Goal: Information Seeking & Learning: Learn about a topic

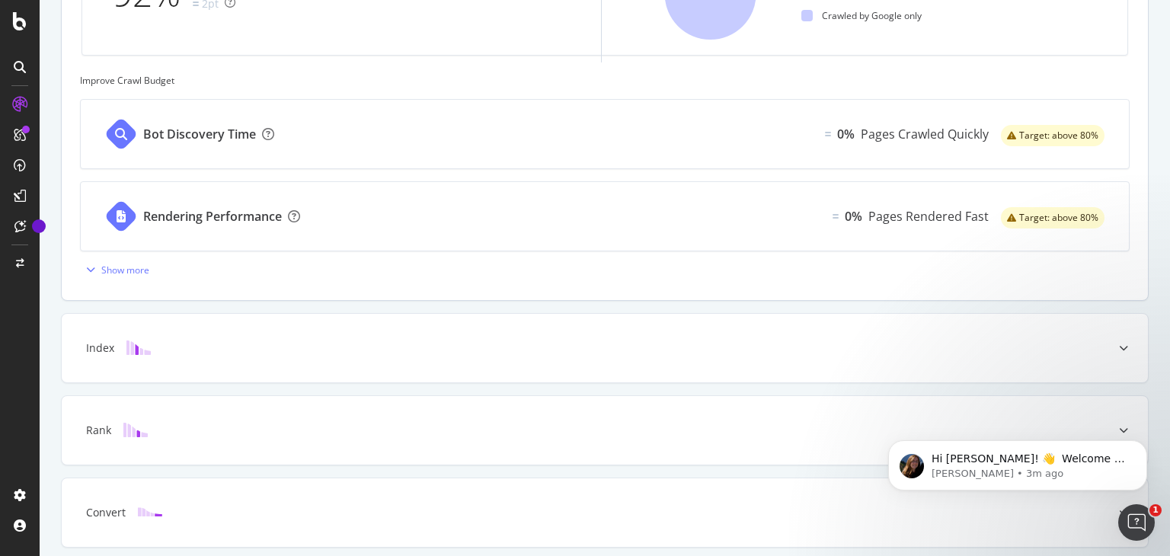
scroll to position [625, 0]
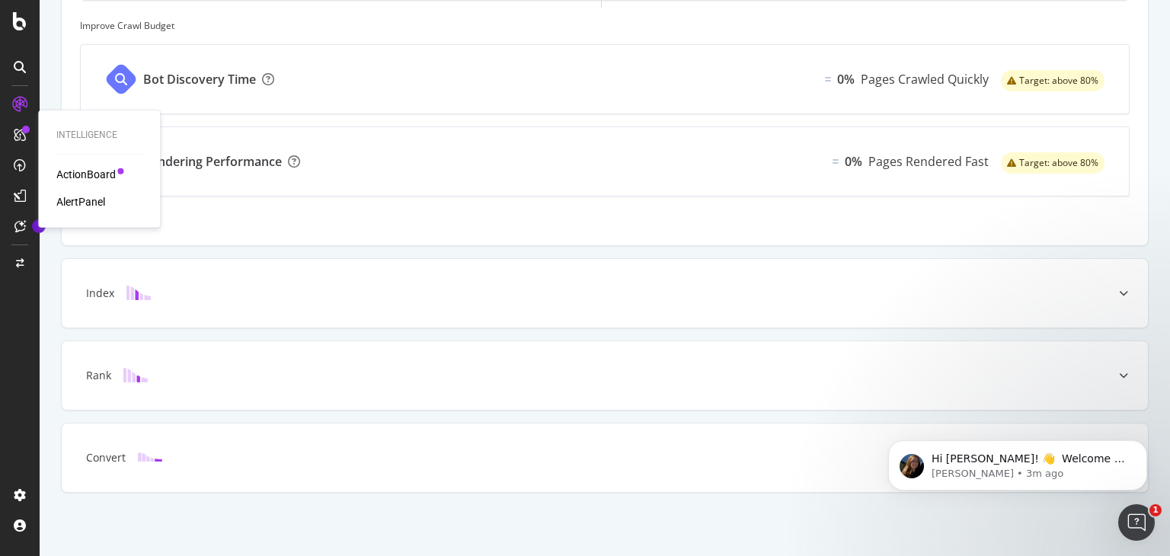
click at [88, 176] on div "ActionBoard" at bounding box center [85, 174] width 59 height 15
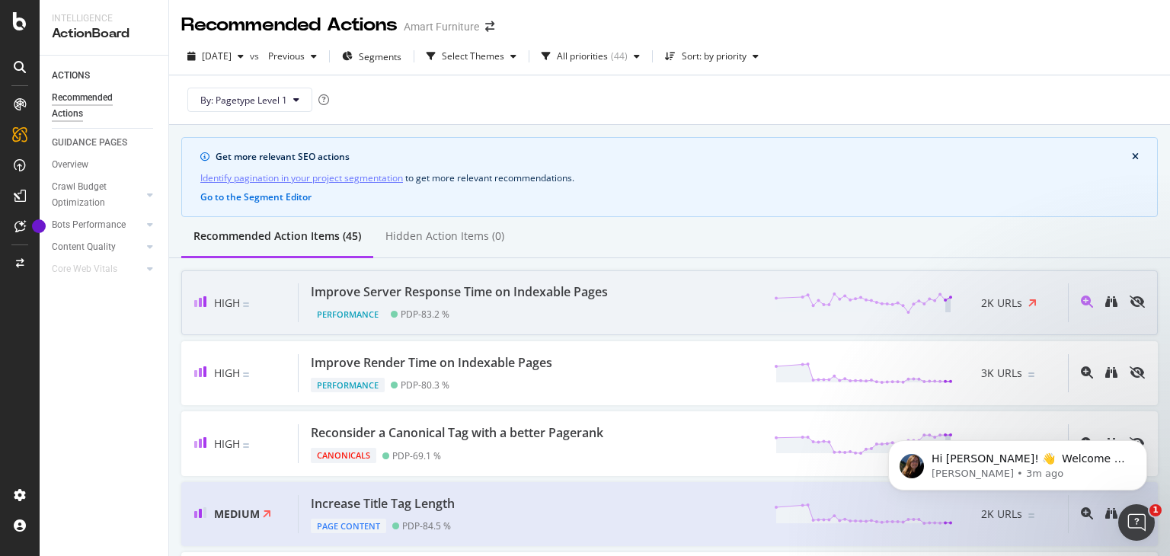
click at [588, 315] on div "Performance PDP - 83.2 %" at bounding box center [462, 311] width 303 height 21
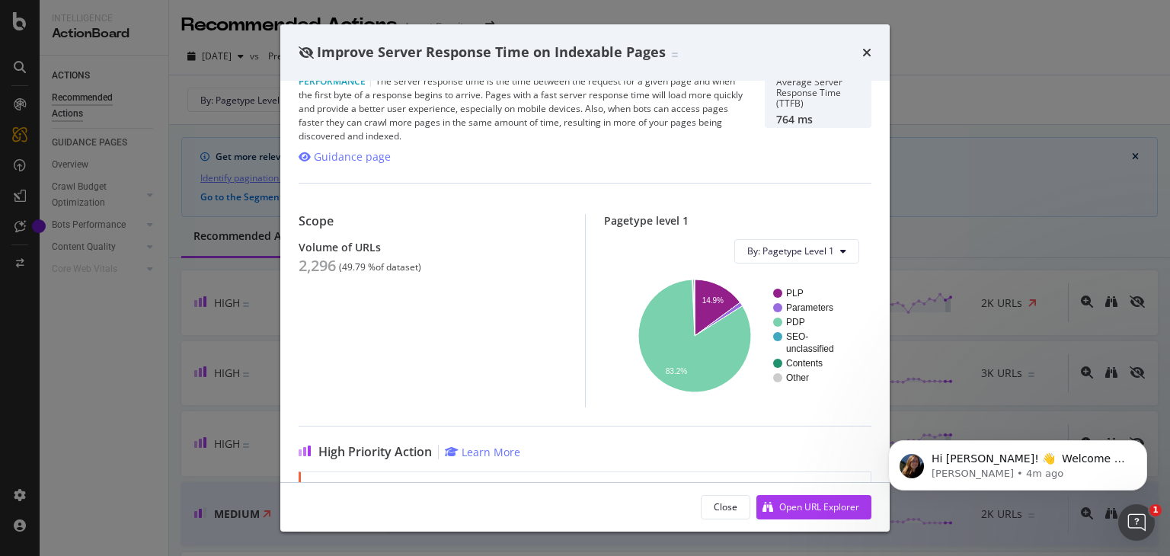
scroll to position [18, 0]
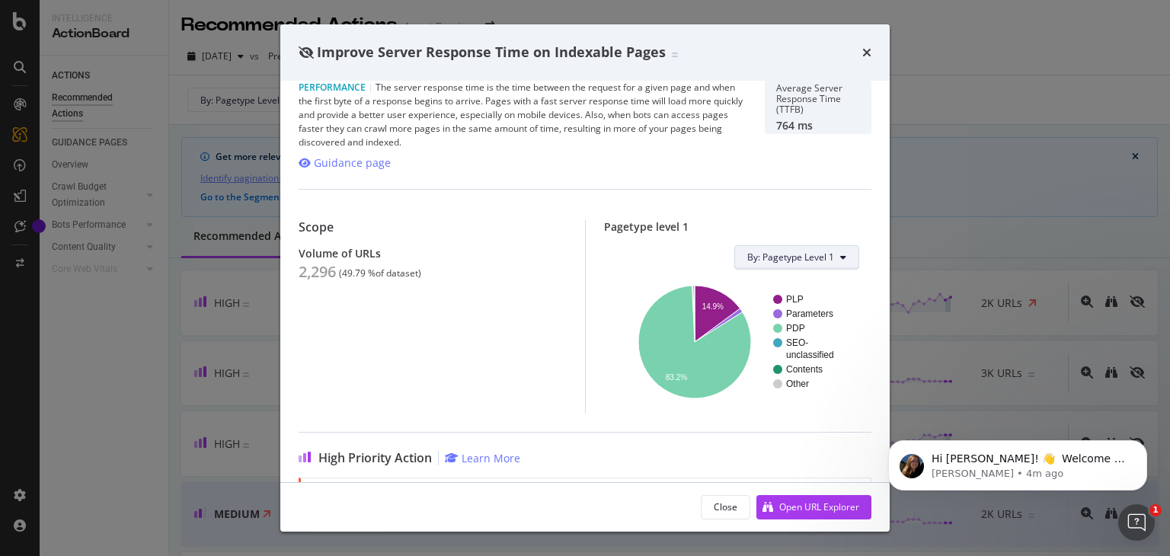
click at [767, 260] on span "By: Pagetype Level 1" at bounding box center [790, 257] width 87 height 13
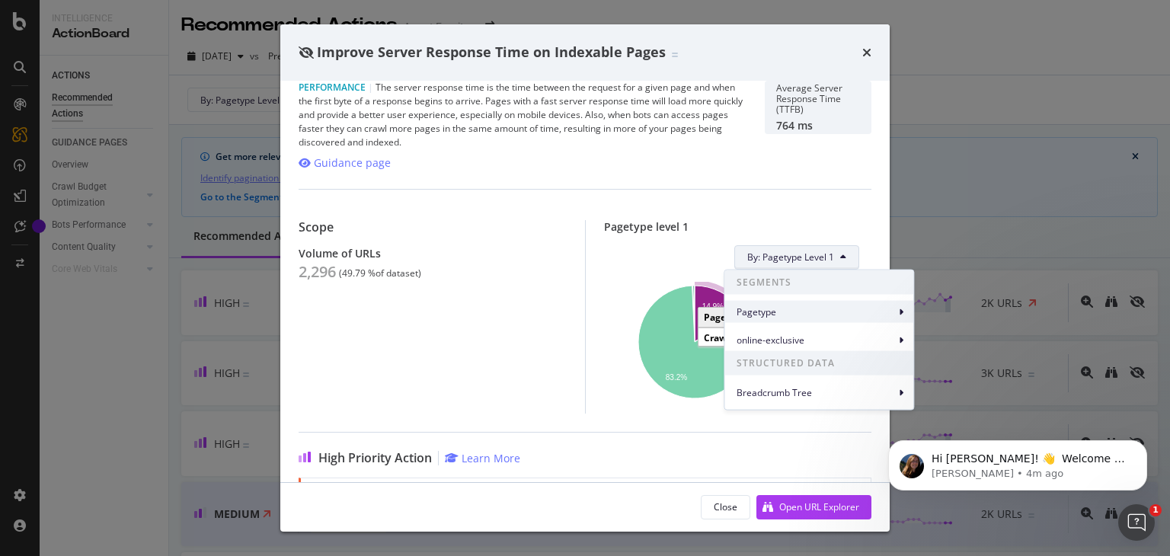
click at [835, 308] on span "Pagetype" at bounding box center [816, 312] width 158 height 14
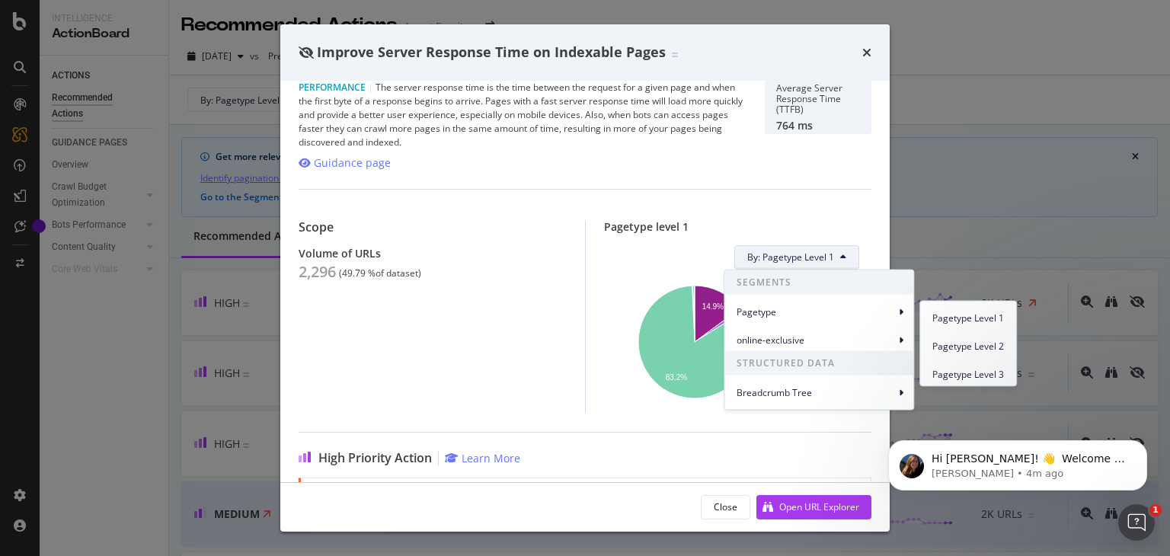
click at [754, 176] on div "Performance | The server response time is the time between the request for a gi…" at bounding box center [584, 281] width 609 height 401
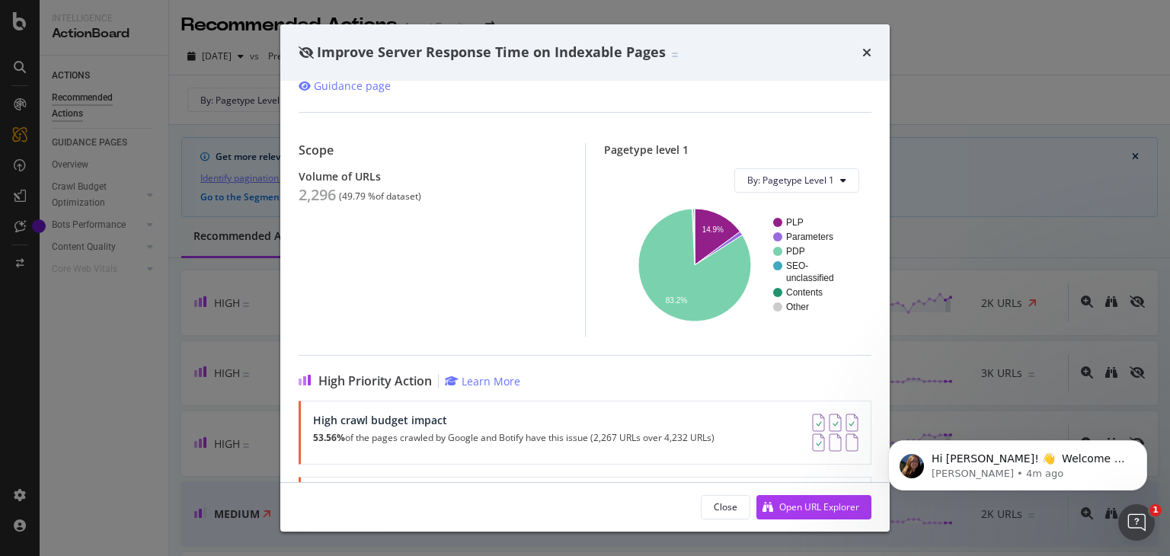
scroll to position [0, 0]
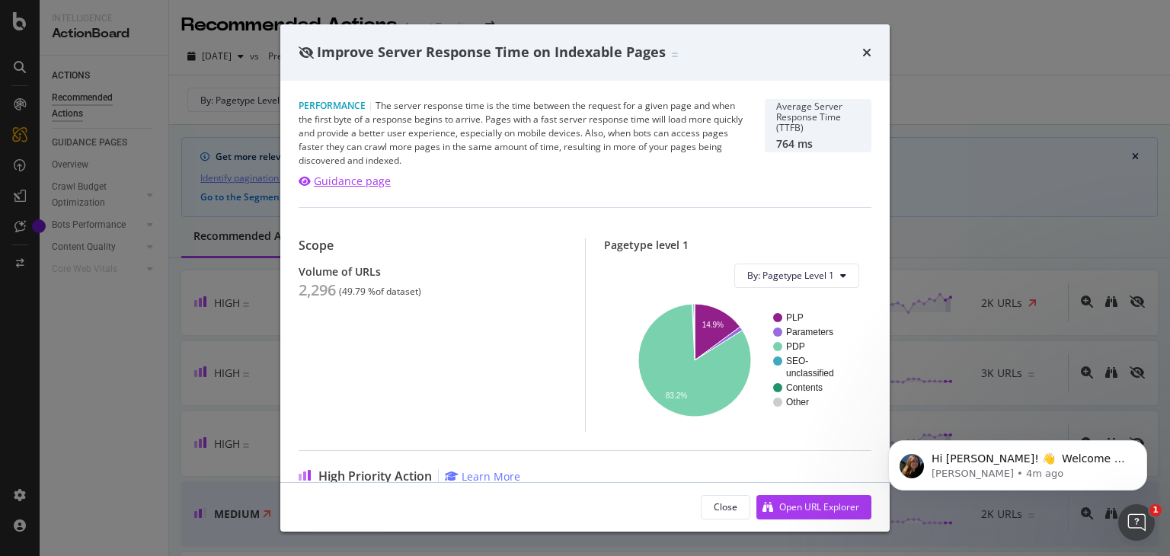
click at [382, 181] on div "Guidance page" at bounding box center [352, 181] width 77 height 15
